Goal: Transaction & Acquisition: Purchase product/service

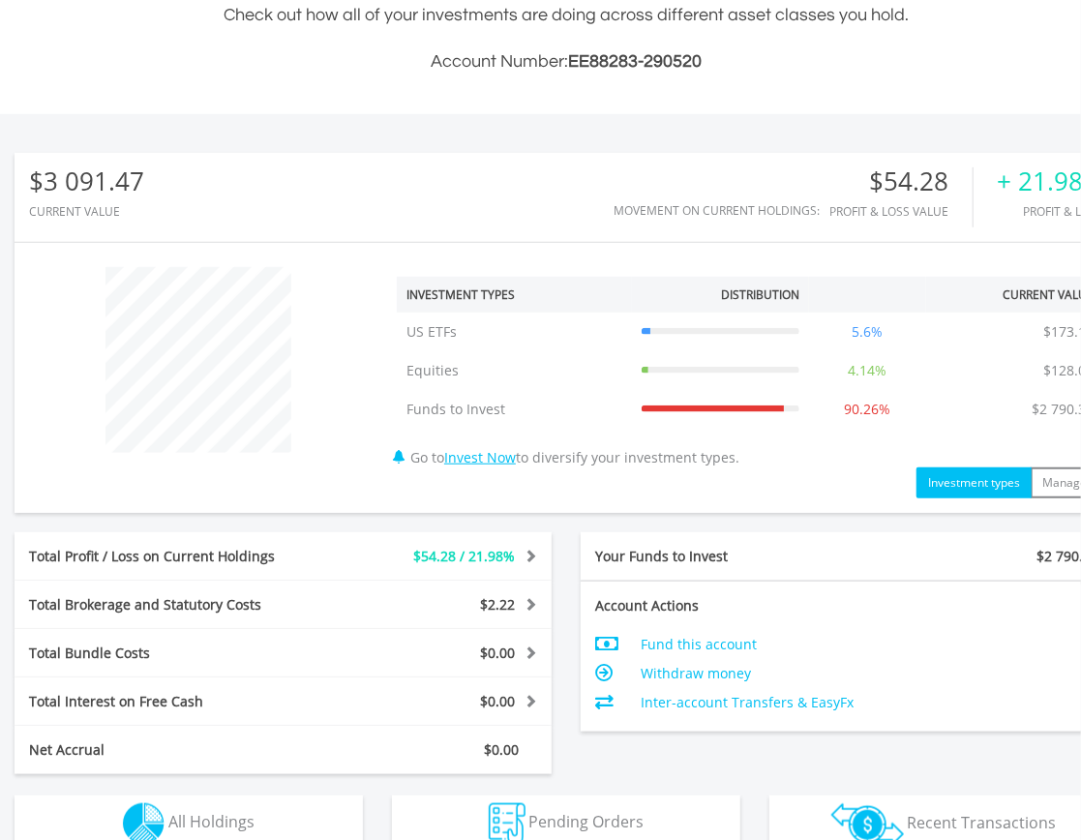
scroll to position [836, 0]
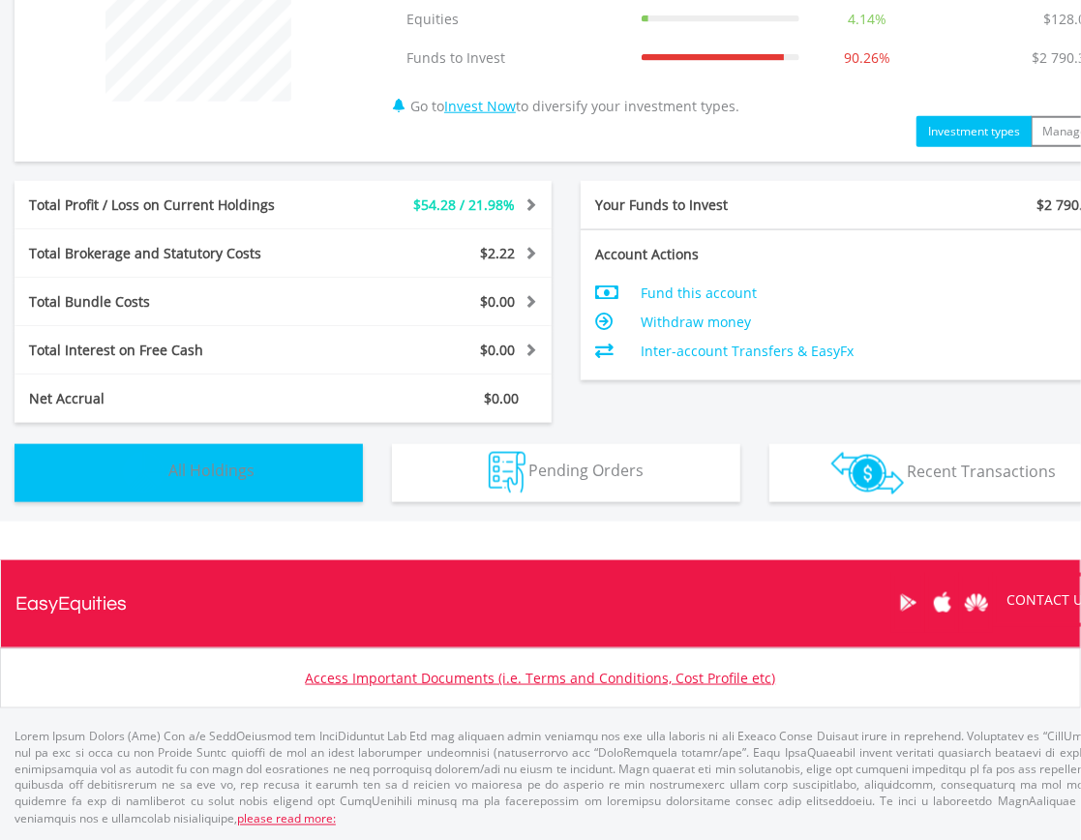
click at [281, 492] on button "Holdings All Holdings" at bounding box center [189, 473] width 349 height 58
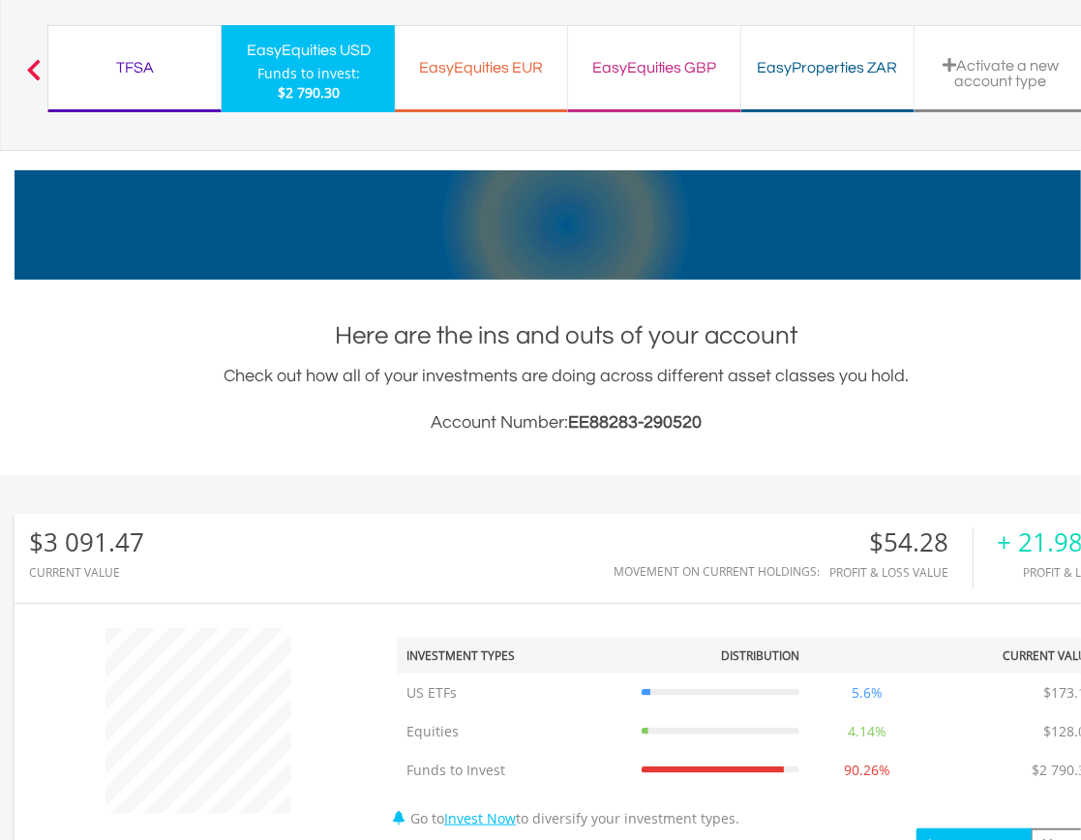
scroll to position [0, 0]
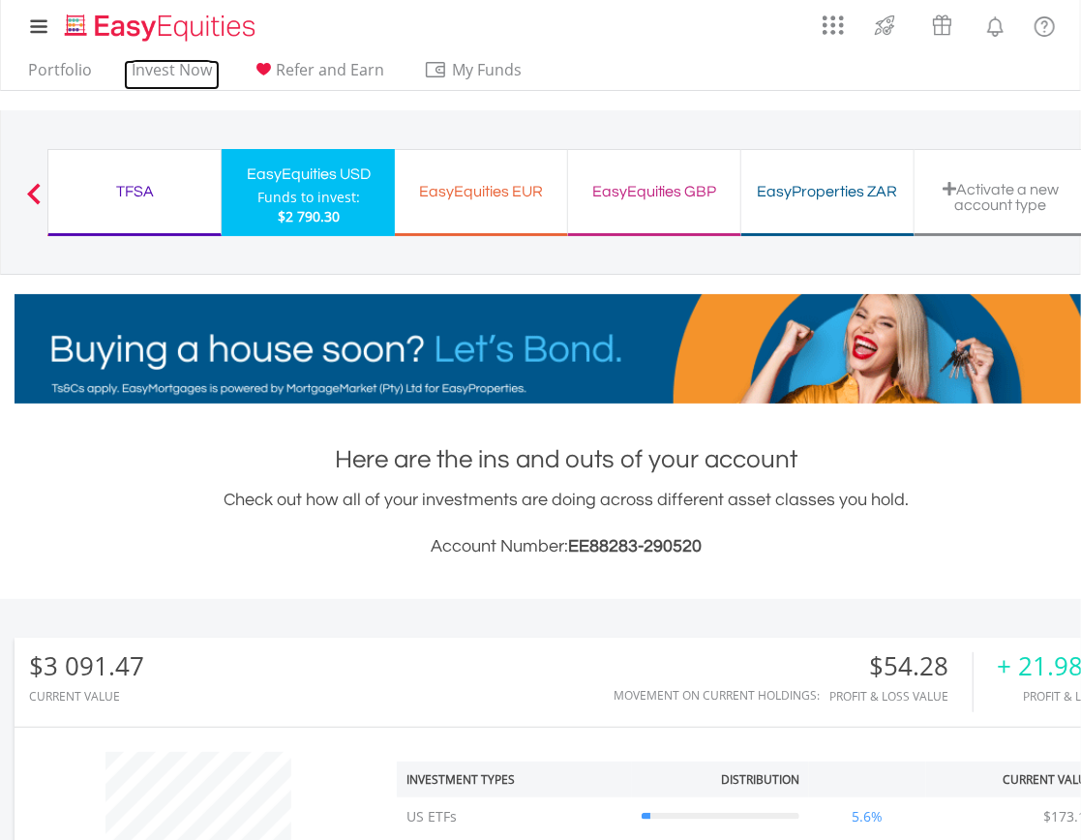
drag, startPoint x: 171, startPoint y: 68, endPoint x: 263, endPoint y: 116, distance: 103.9
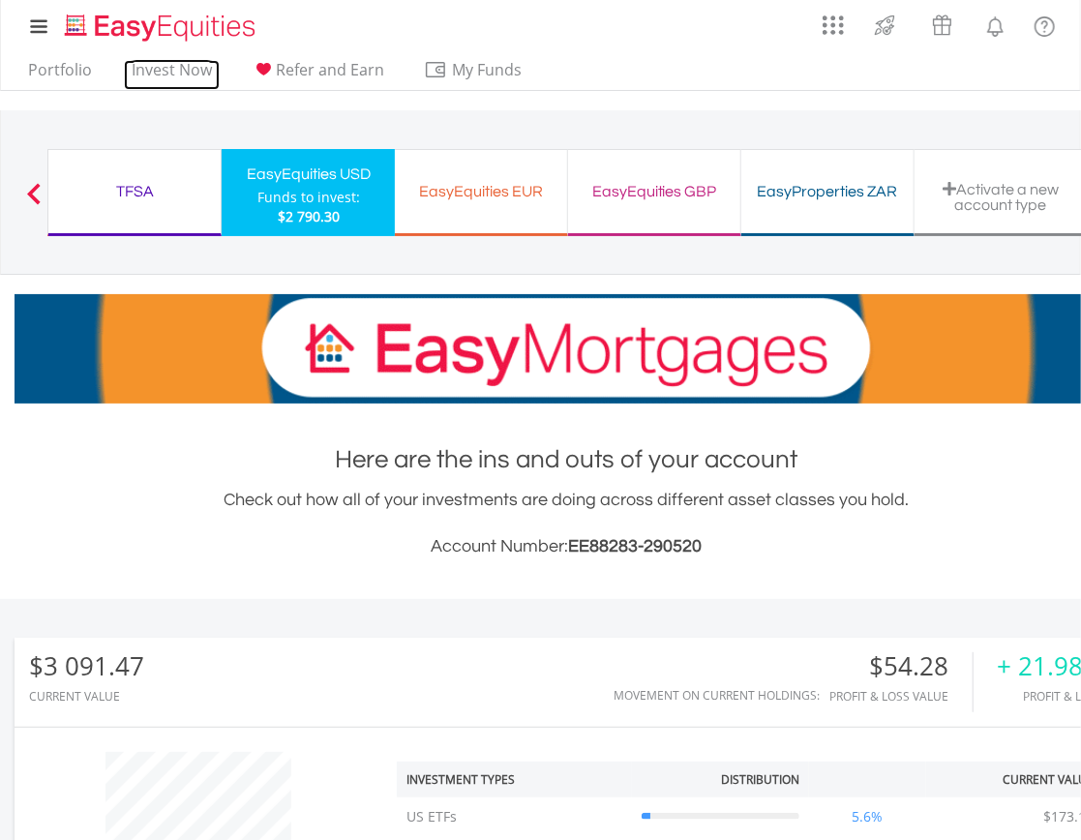
click at [171, 68] on link "Invest Now" at bounding box center [172, 75] width 96 height 30
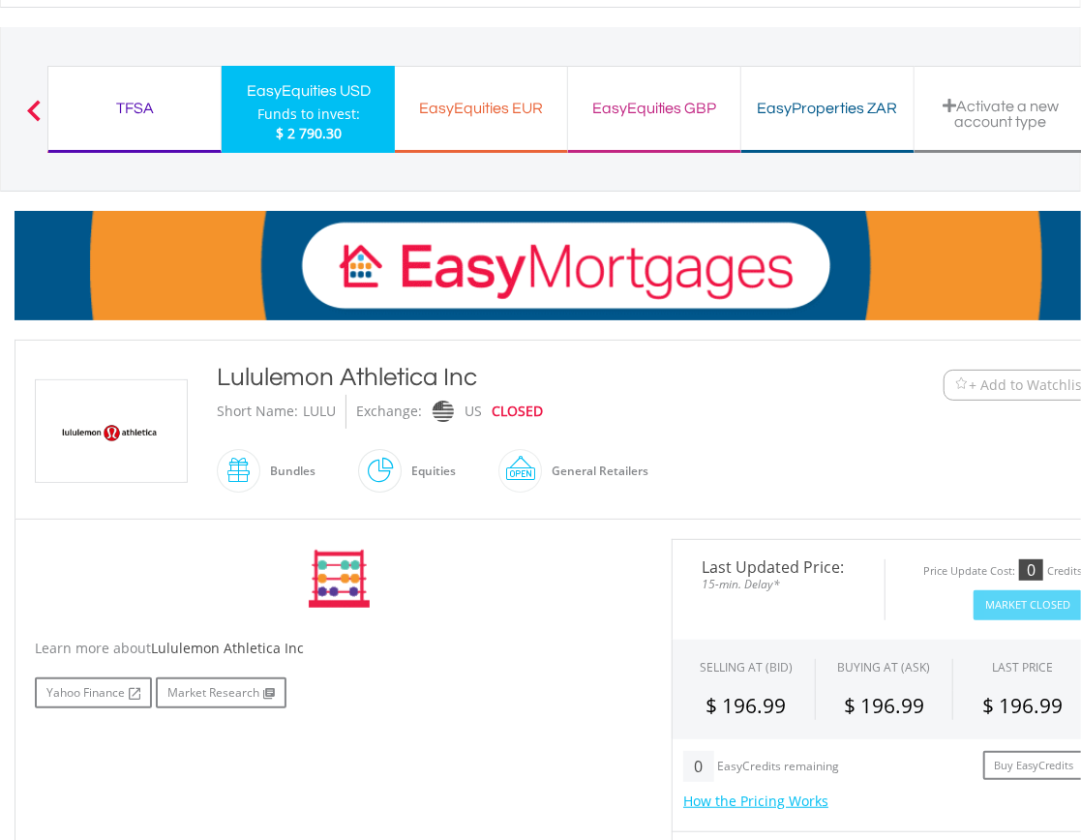
scroll to position [129, 0]
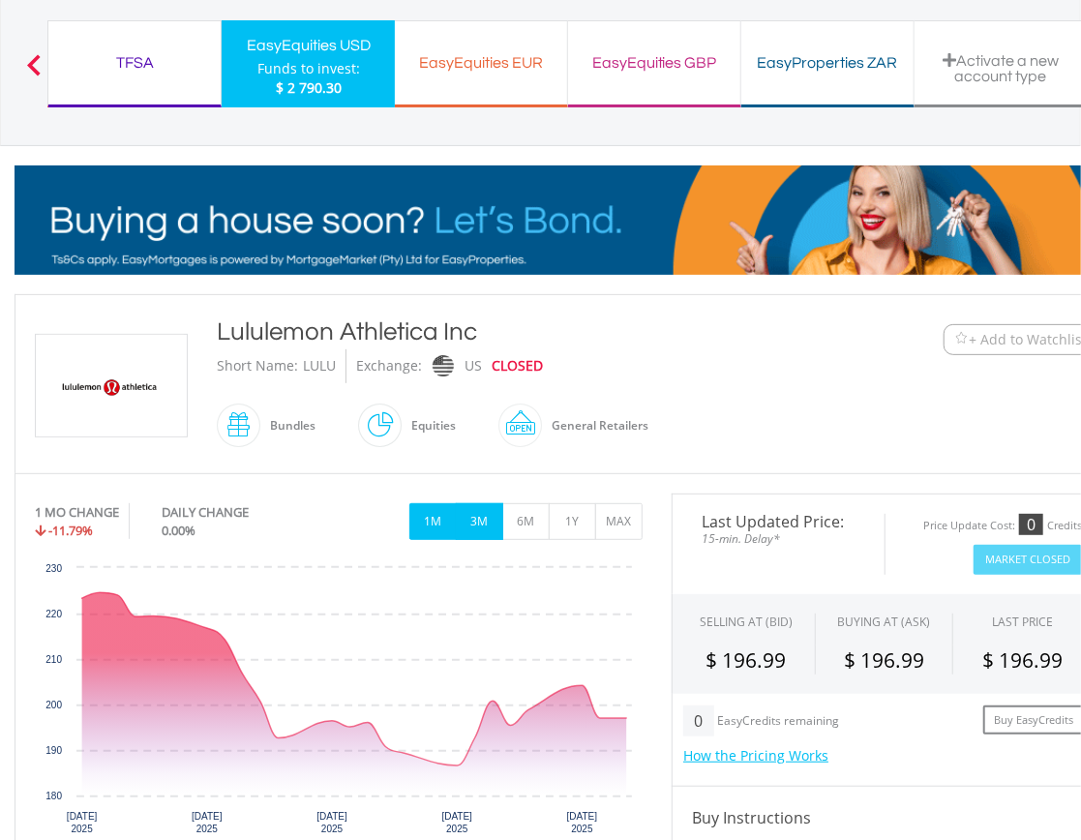
click at [478, 536] on button "3M" at bounding box center [479, 521] width 47 height 37
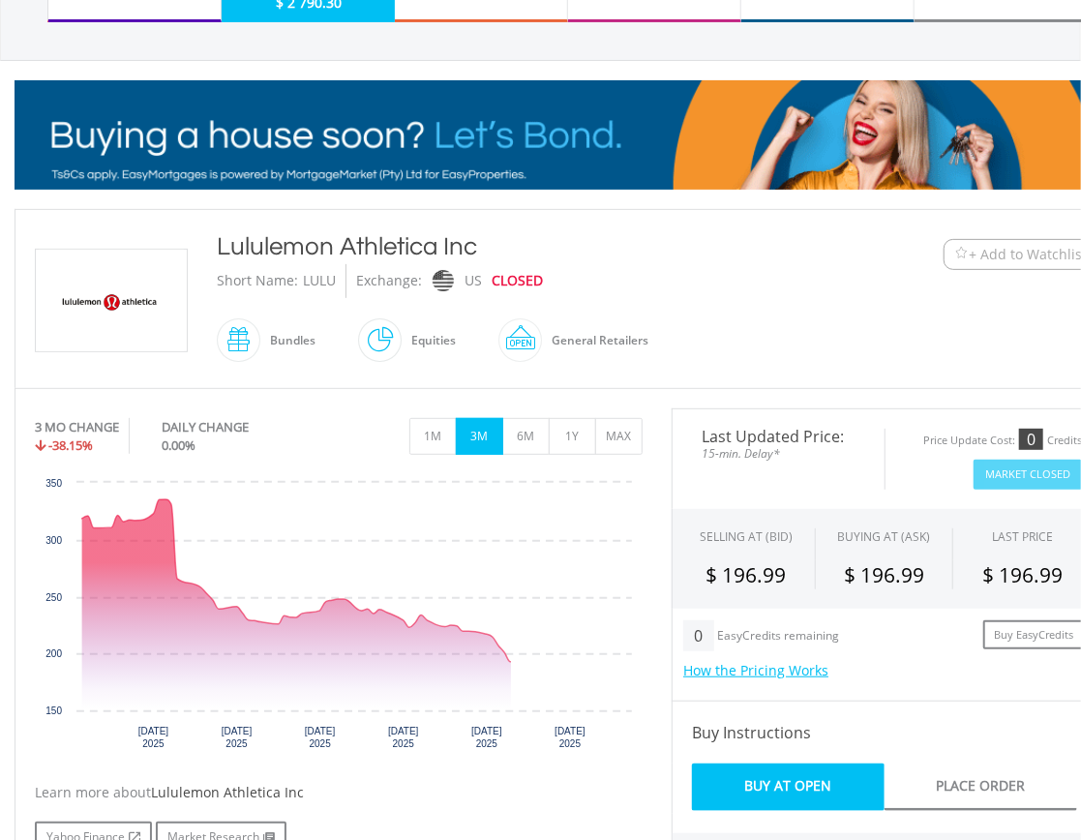
scroll to position [387, 0]
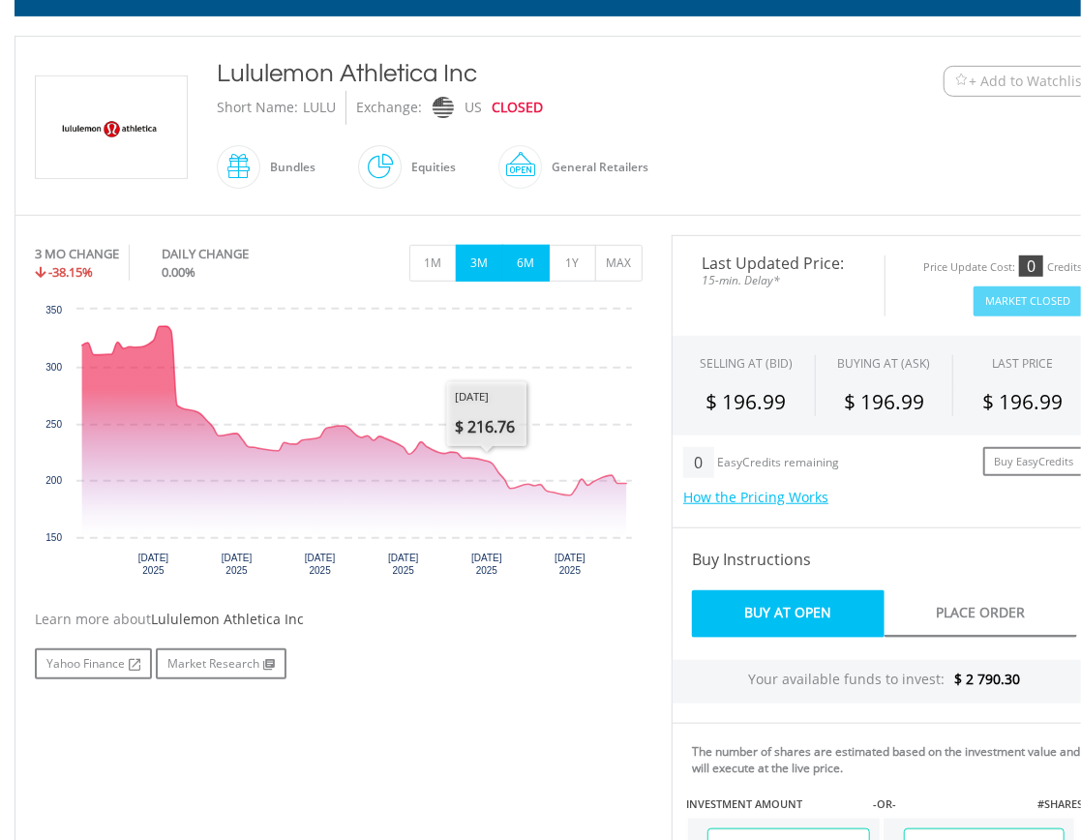
drag, startPoint x: 538, startPoint y: 267, endPoint x: 558, endPoint y: 283, distance: 24.8
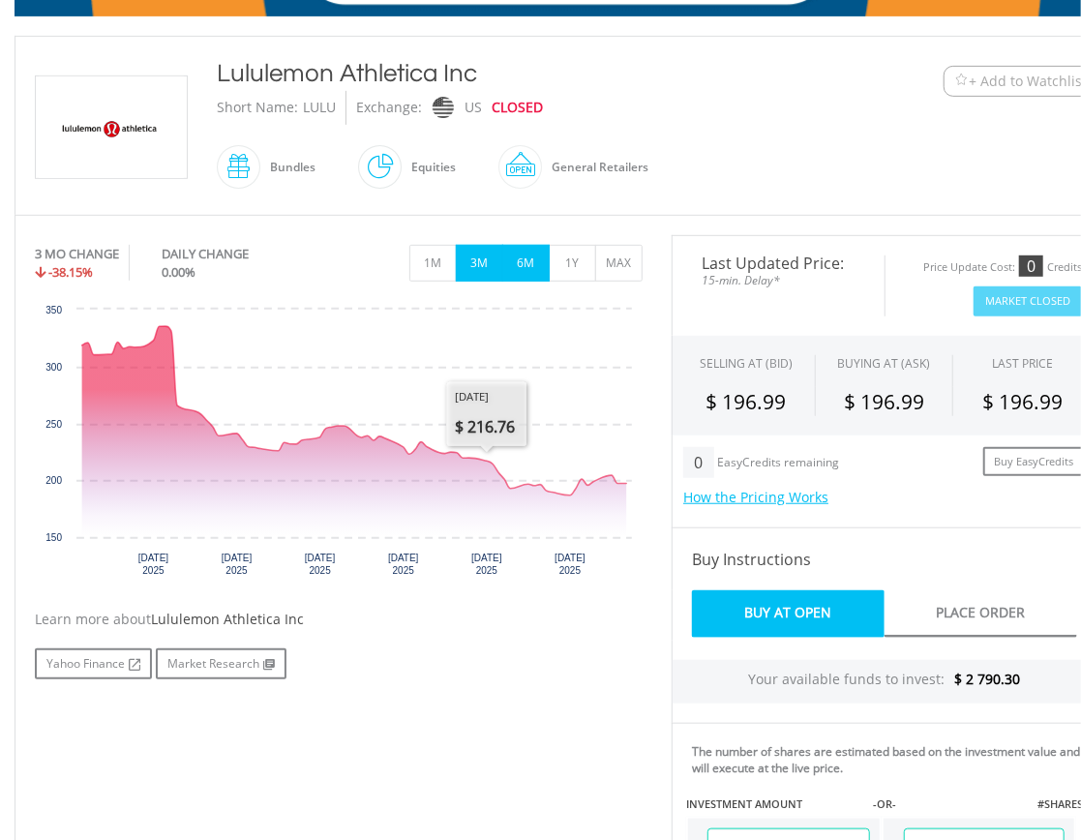
click at [539, 267] on button "6M" at bounding box center [525, 263] width 47 height 37
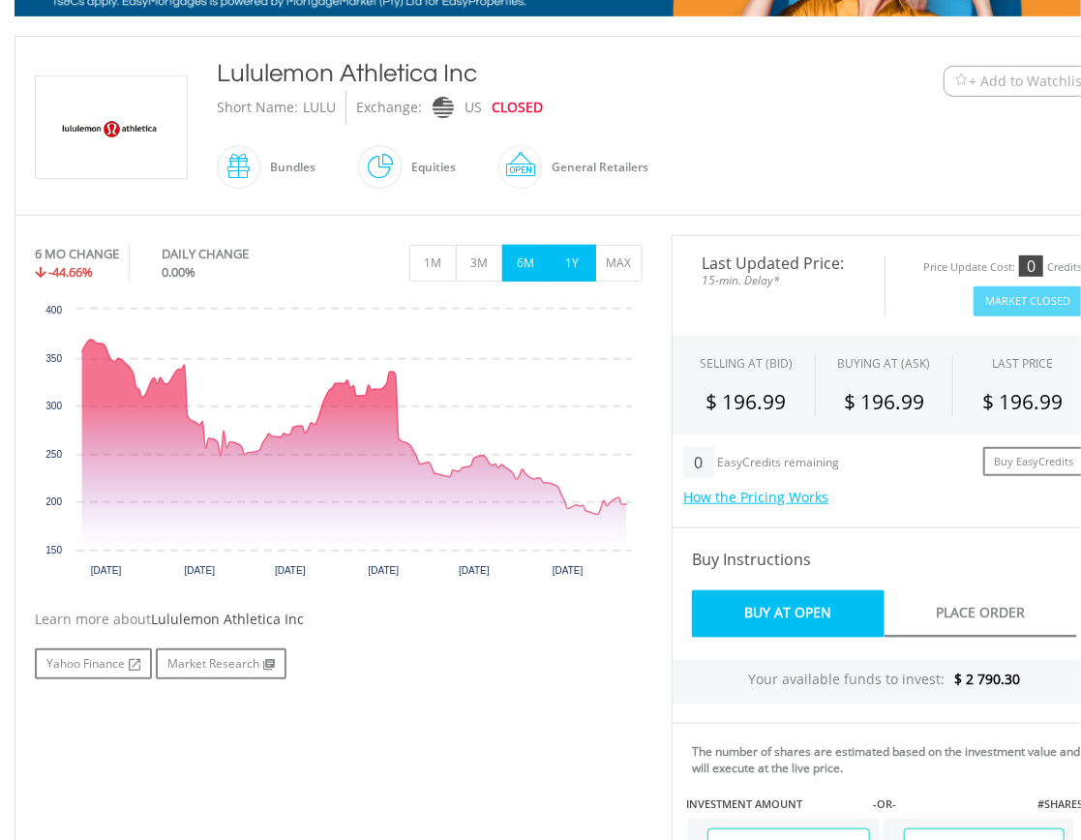
click at [575, 261] on button "1Y" at bounding box center [572, 263] width 47 height 37
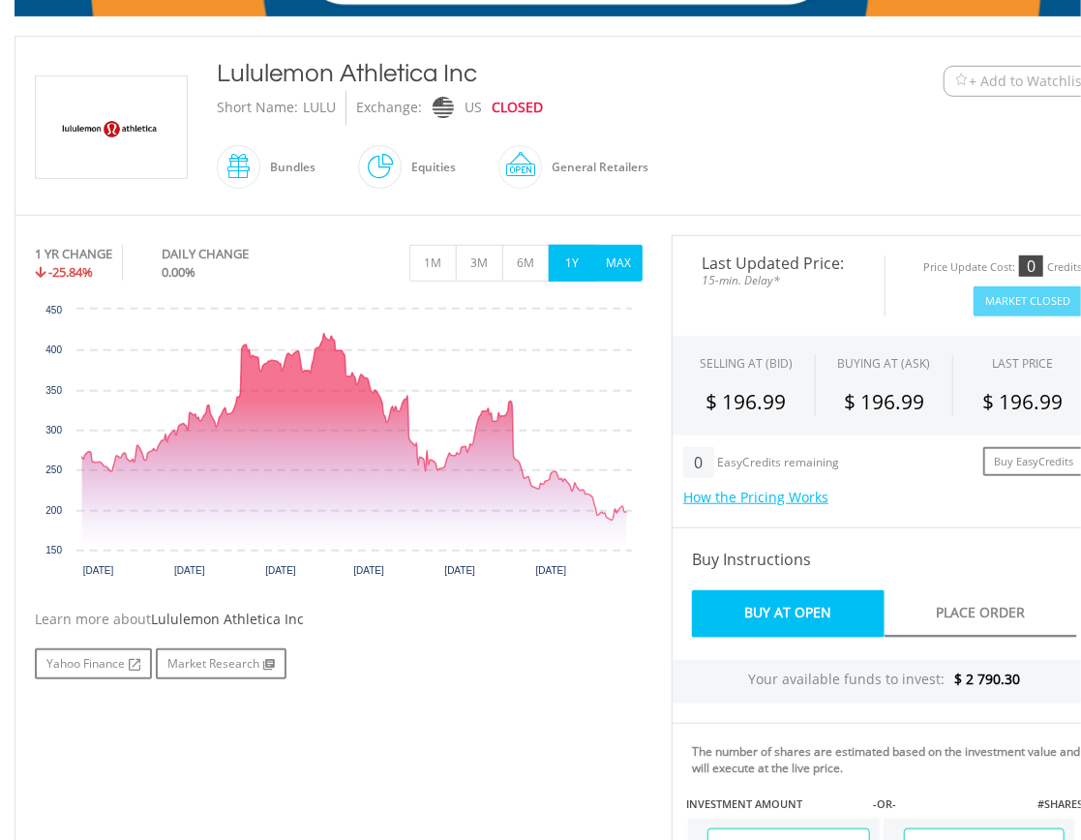
click at [612, 267] on button "MAX" at bounding box center [618, 263] width 47 height 37
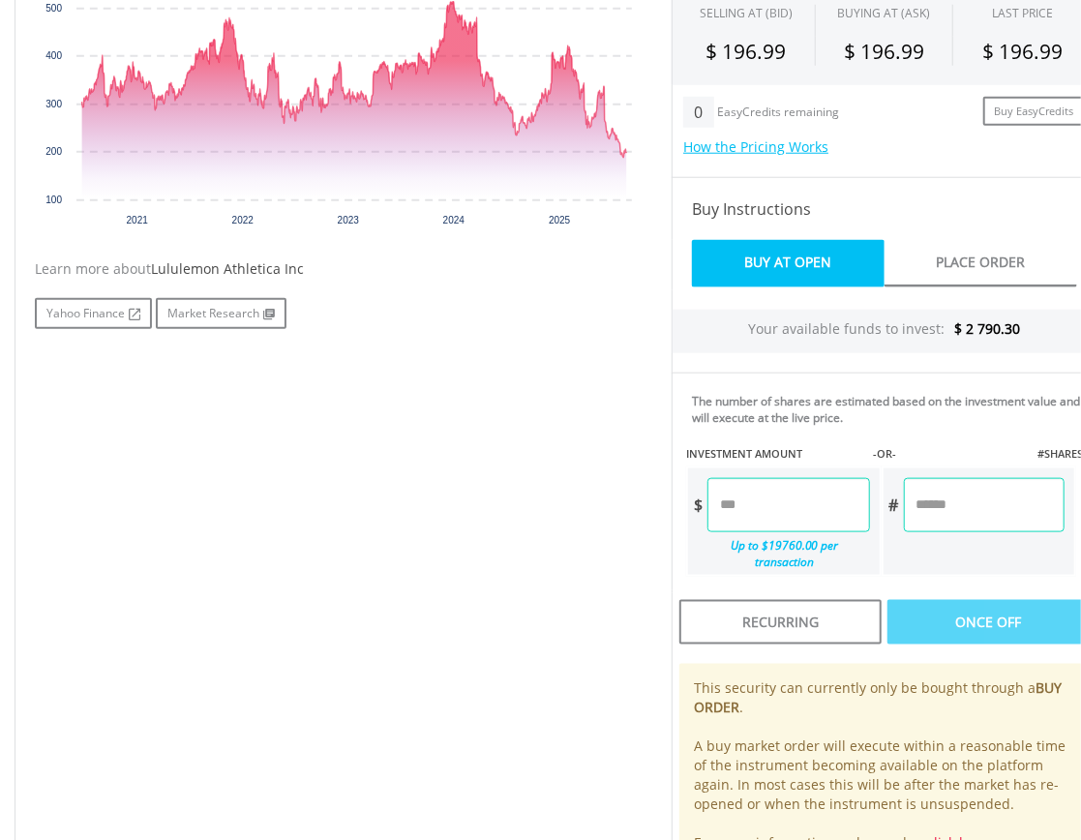
scroll to position [339, 0]
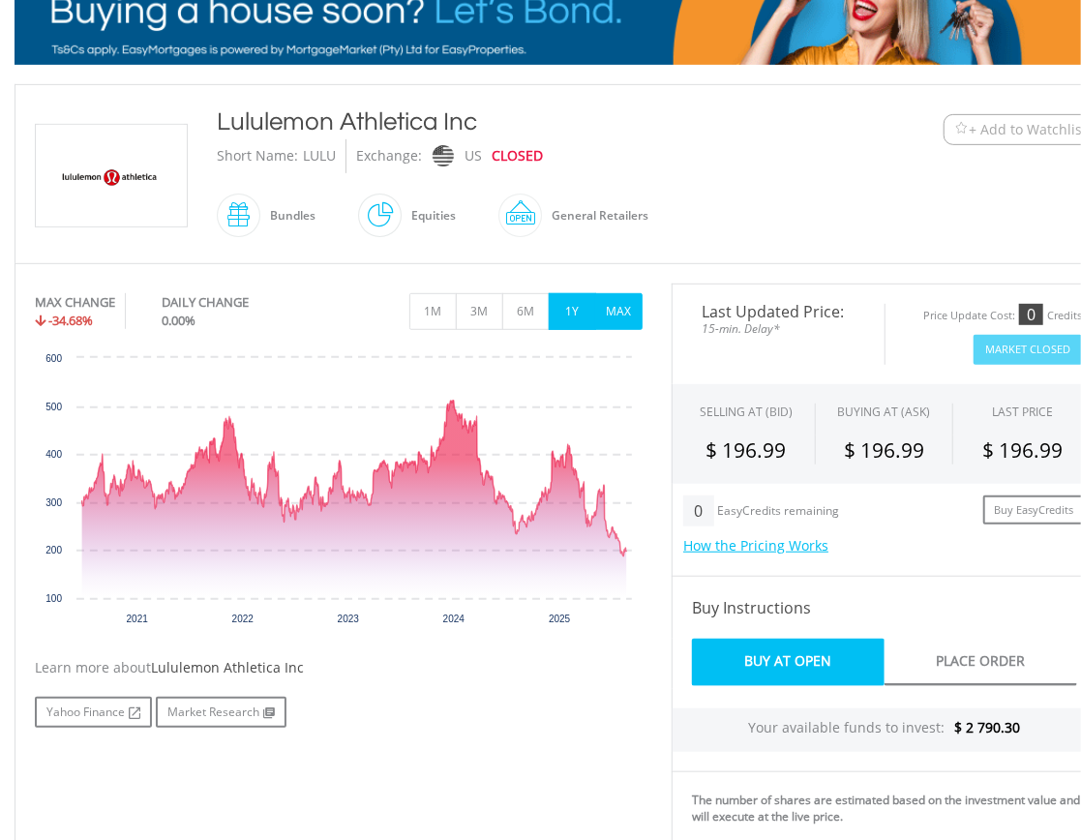
click at [562, 316] on button "1Y" at bounding box center [572, 311] width 47 height 37
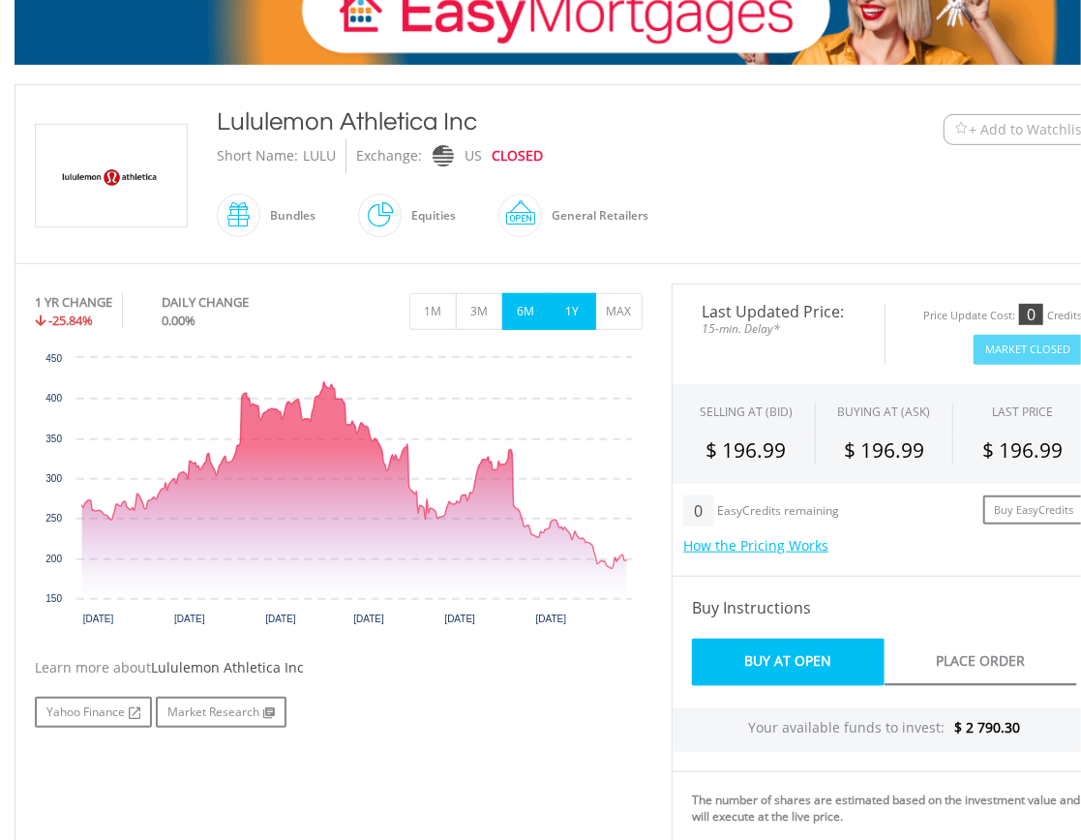
click at [531, 321] on button "6M" at bounding box center [525, 311] width 47 height 37
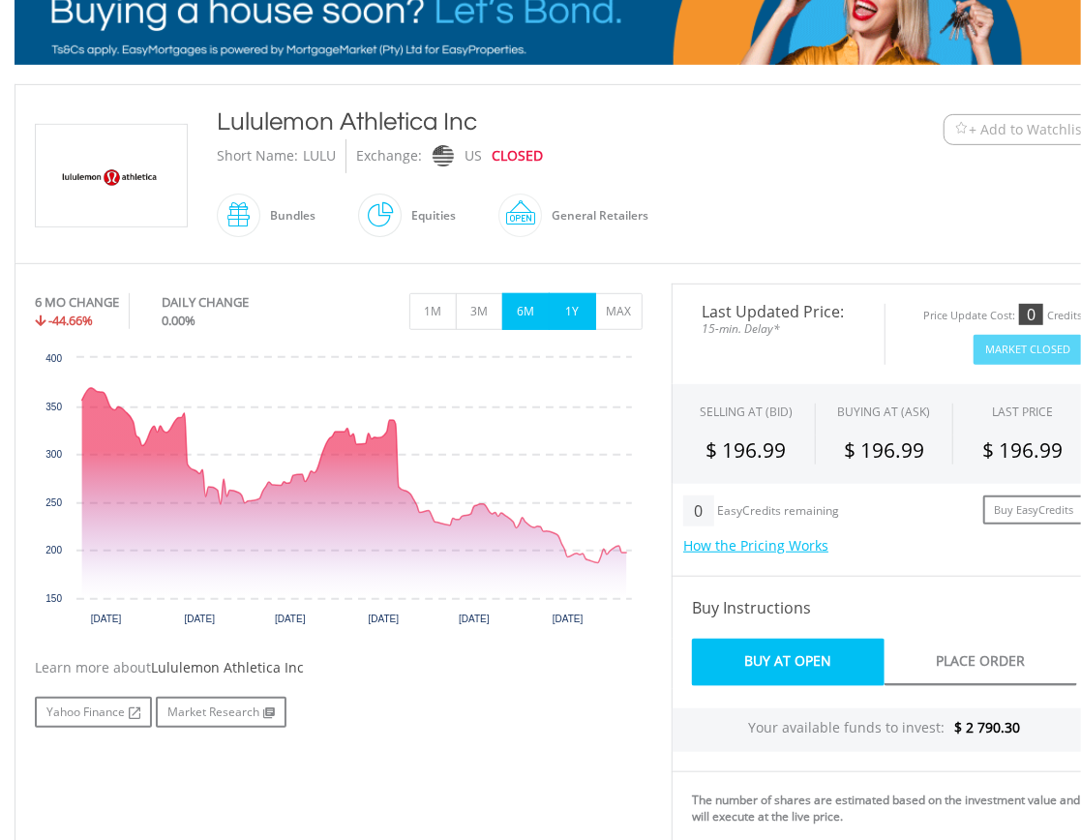
click at [562, 322] on button "1Y" at bounding box center [572, 311] width 47 height 37
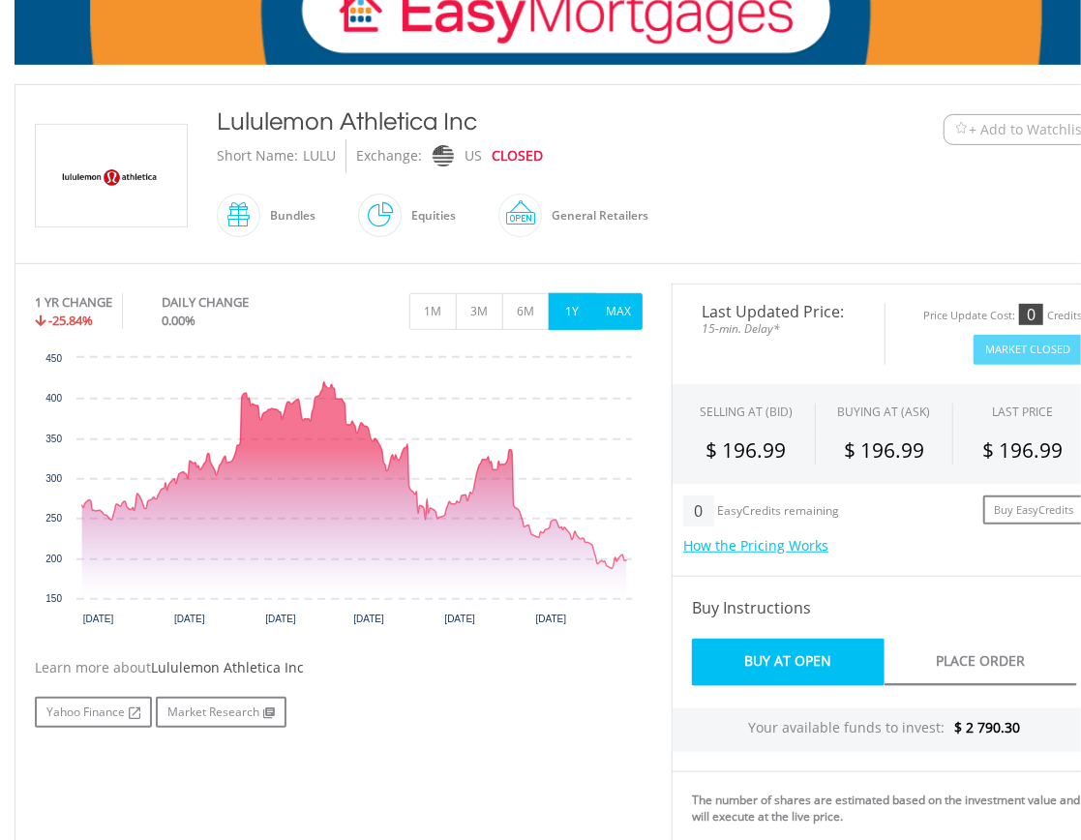
click at [623, 308] on button "MAX" at bounding box center [618, 311] width 47 height 37
